Goal: Task Accomplishment & Management: Manage account settings

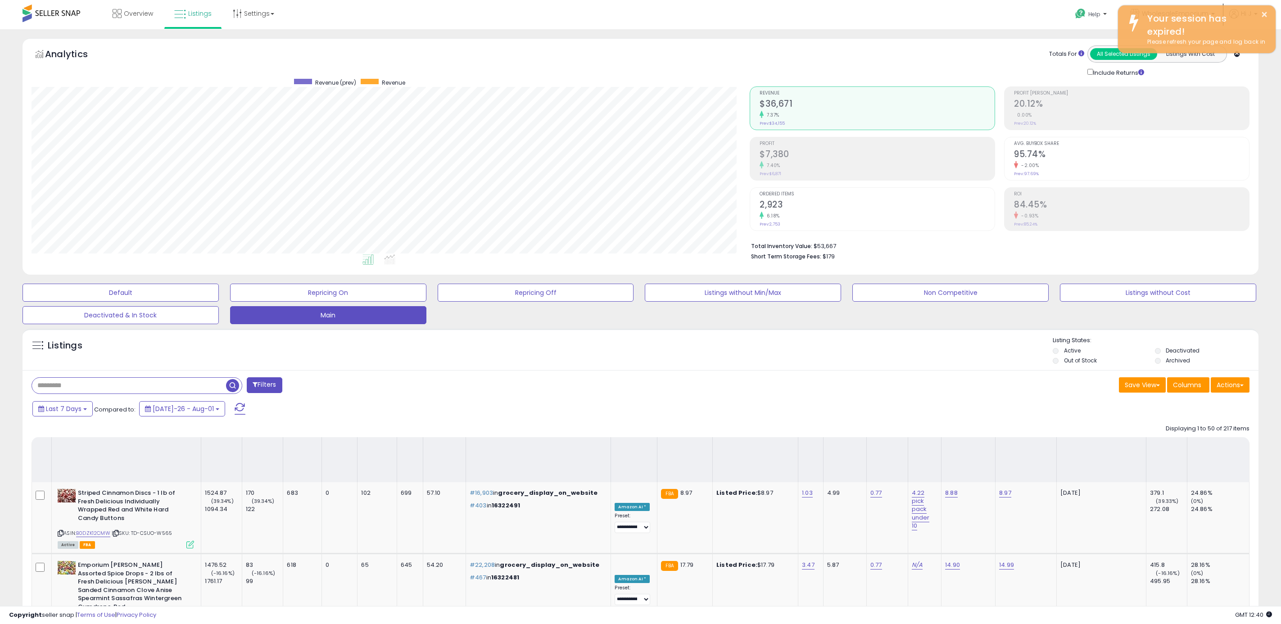
select select "**"
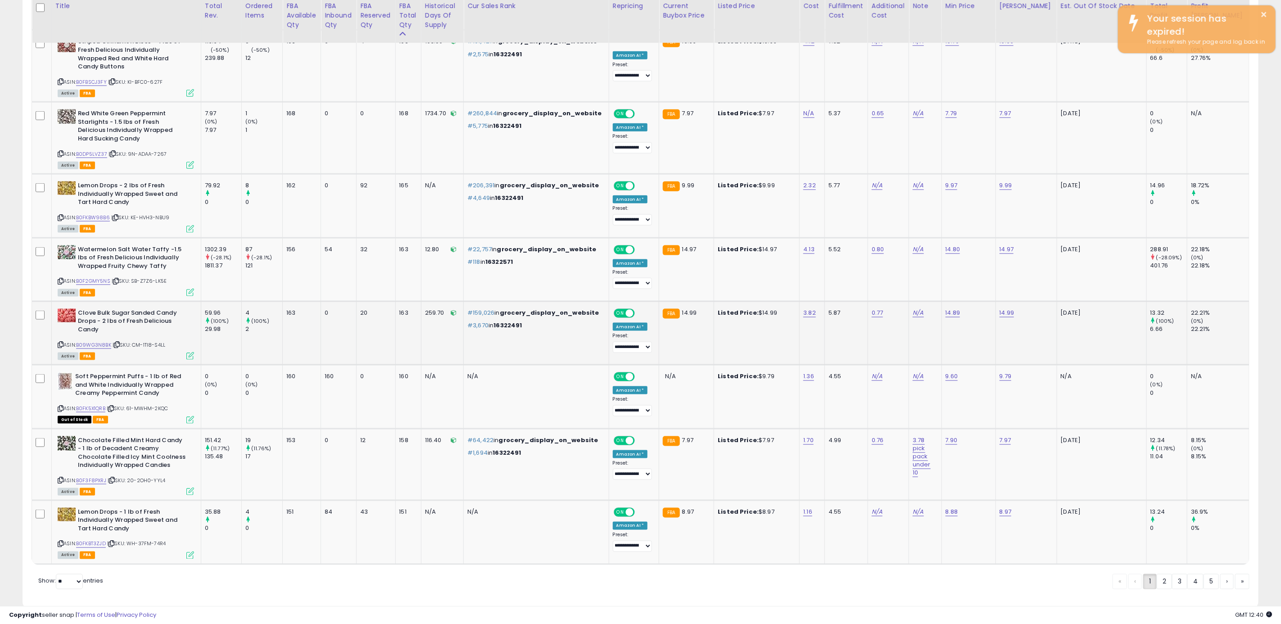
scroll to position [185, 719]
